Goal: Task Accomplishment & Management: Manage account settings

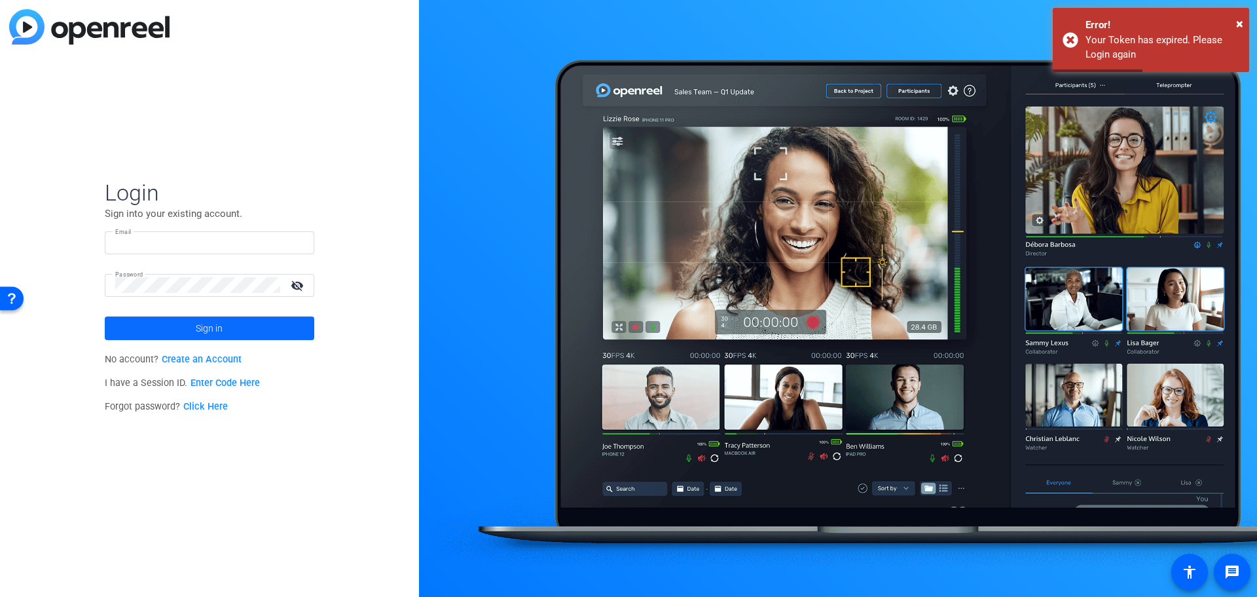
type input "[EMAIL_ADDRESS][DOMAIN_NAME]"
click at [269, 332] on span at bounding box center [210, 327] width 210 height 31
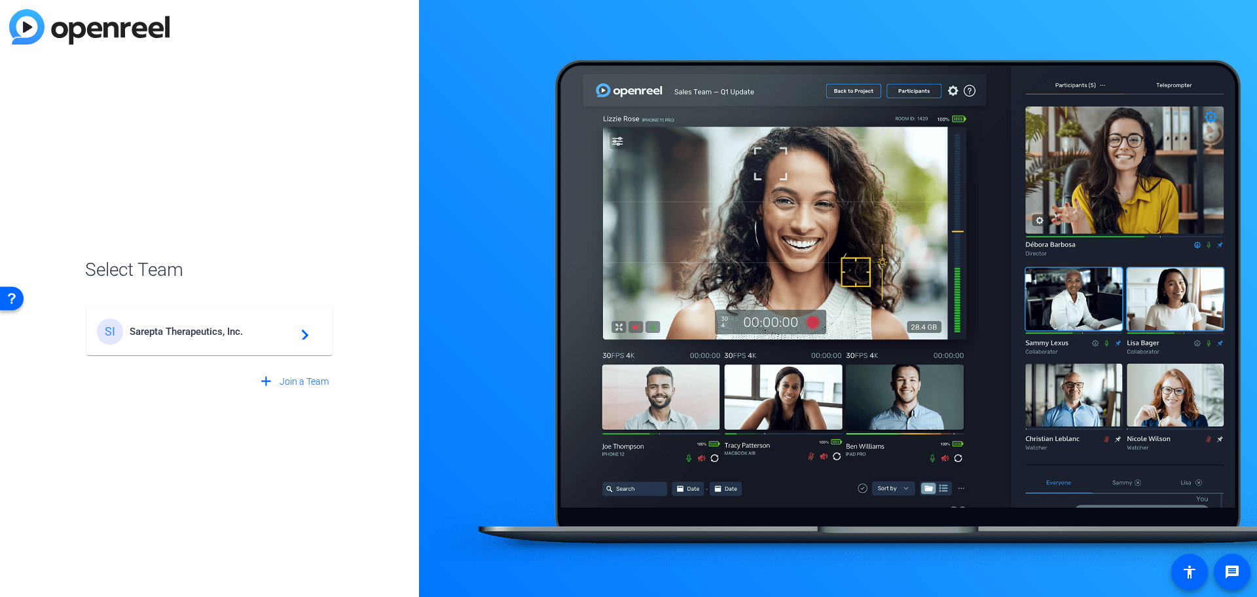
click at [269, 332] on span "Sarepta Therapeutics, Inc." at bounding box center [212, 331] width 164 height 12
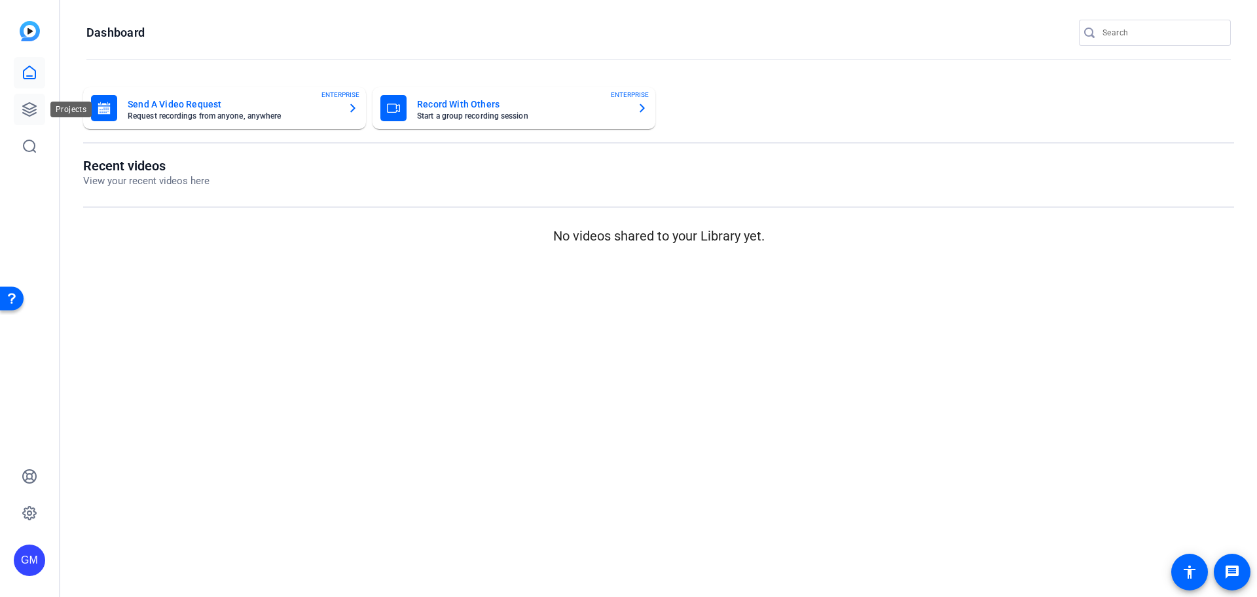
click at [29, 110] on icon at bounding box center [30, 110] width 16 height 16
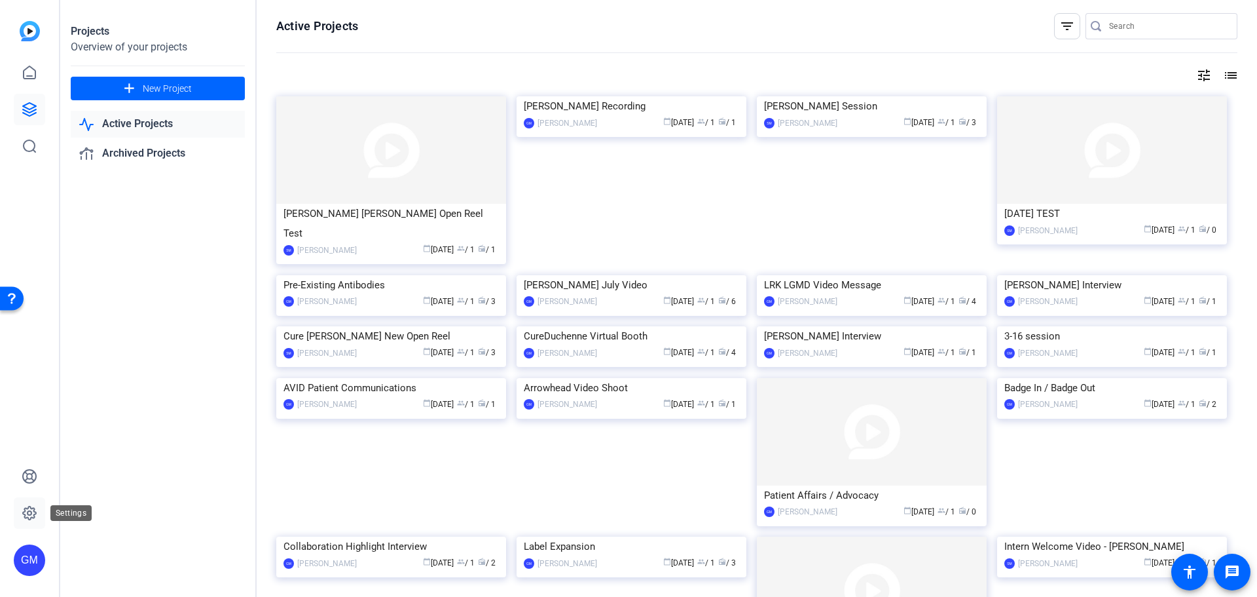
click at [18, 507] on link at bounding box center [29, 512] width 31 height 31
